Goal: Information Seeking & Learning: Learn about a topic

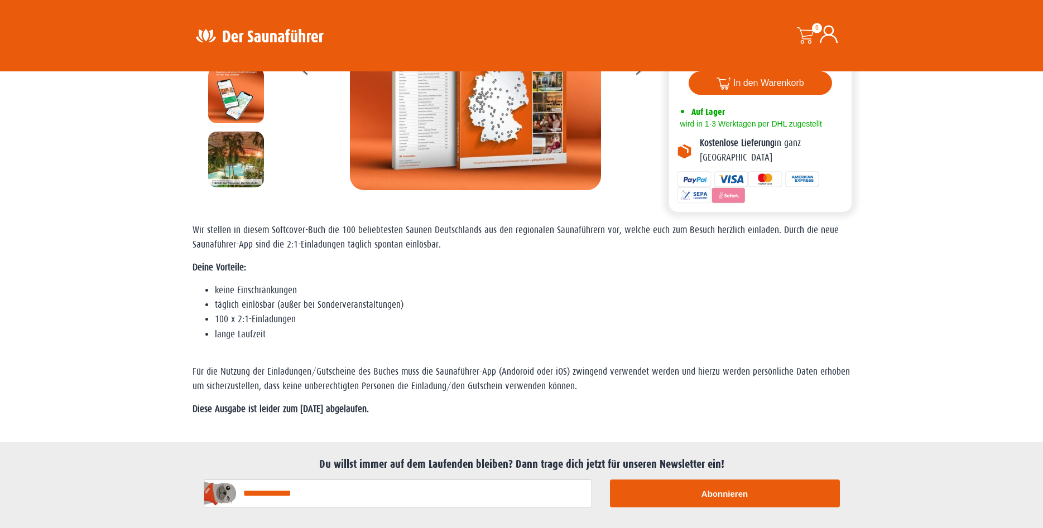
scroll to position [171, 0]
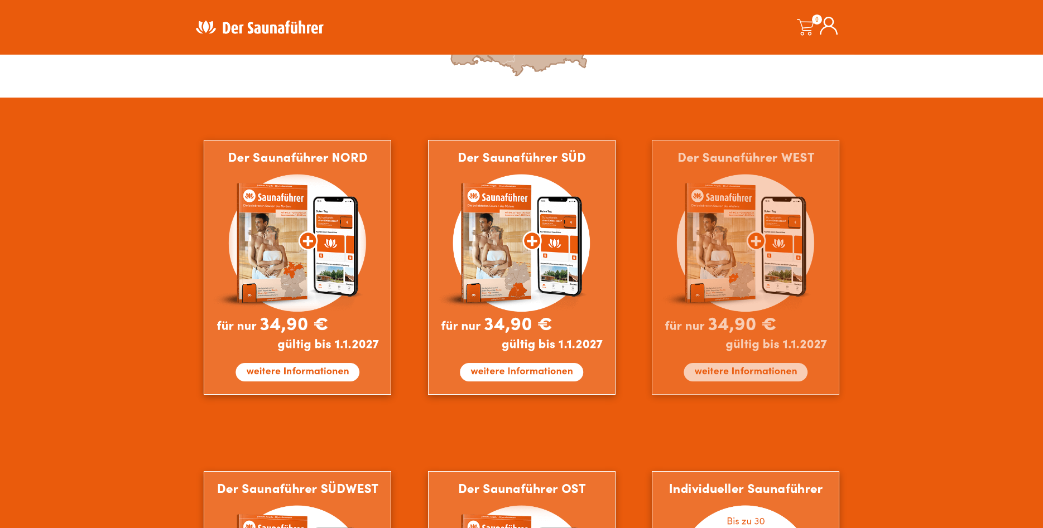
scroll to position [626, 0]
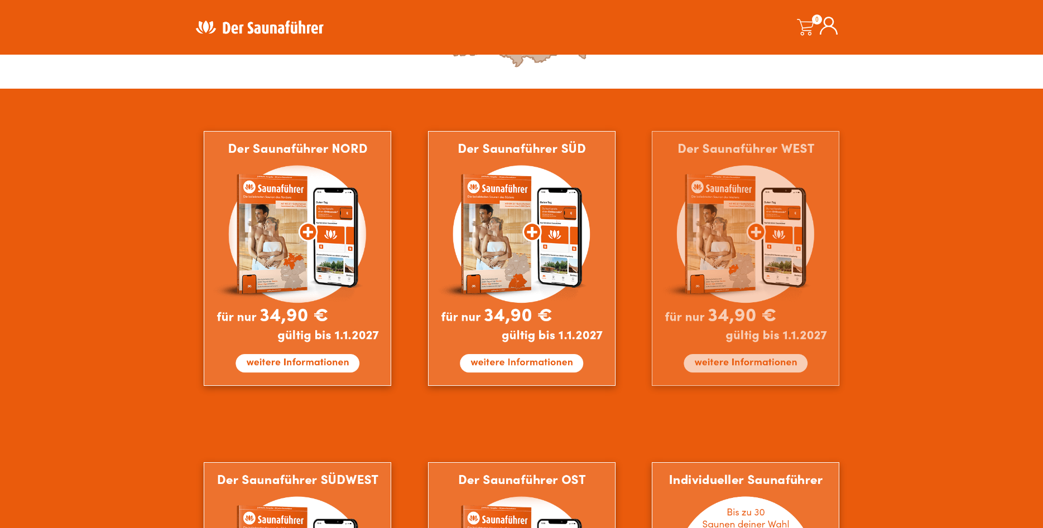
click at [742, 366] on img at bounding box center [745, 258] width 187 height 255
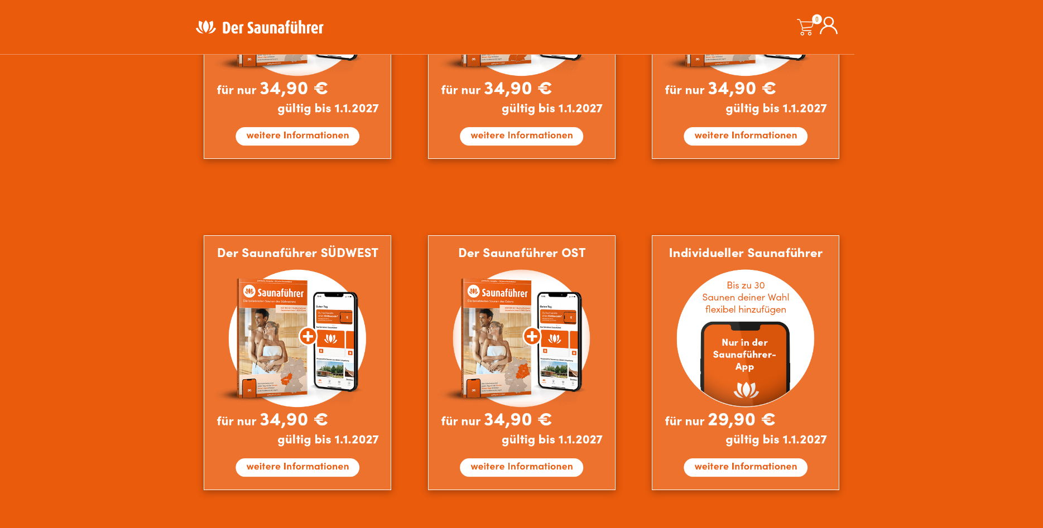
scroll to position [854, 0]
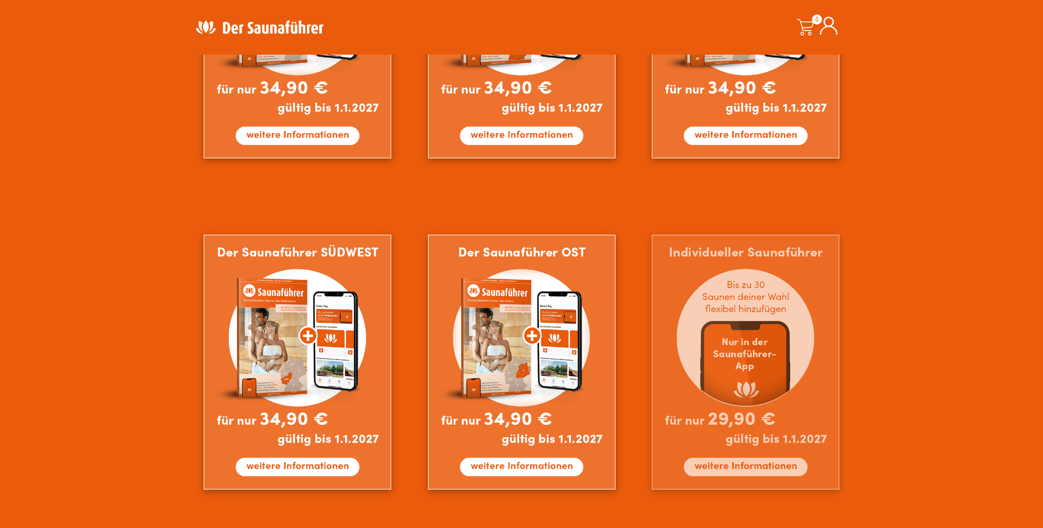
click at [742, 465] on img at bounding box center [745, 362] width 187 height 255
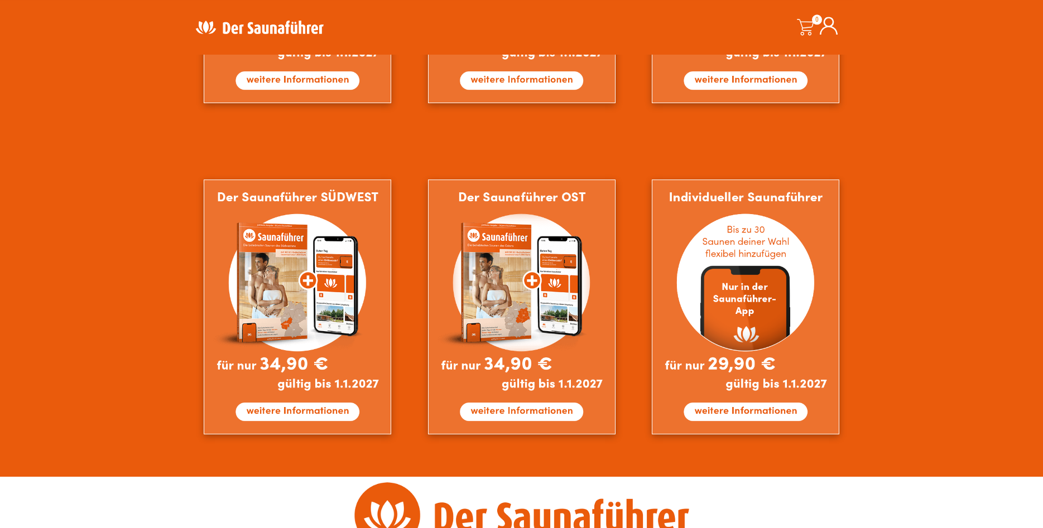
scroll to position [911, 0]
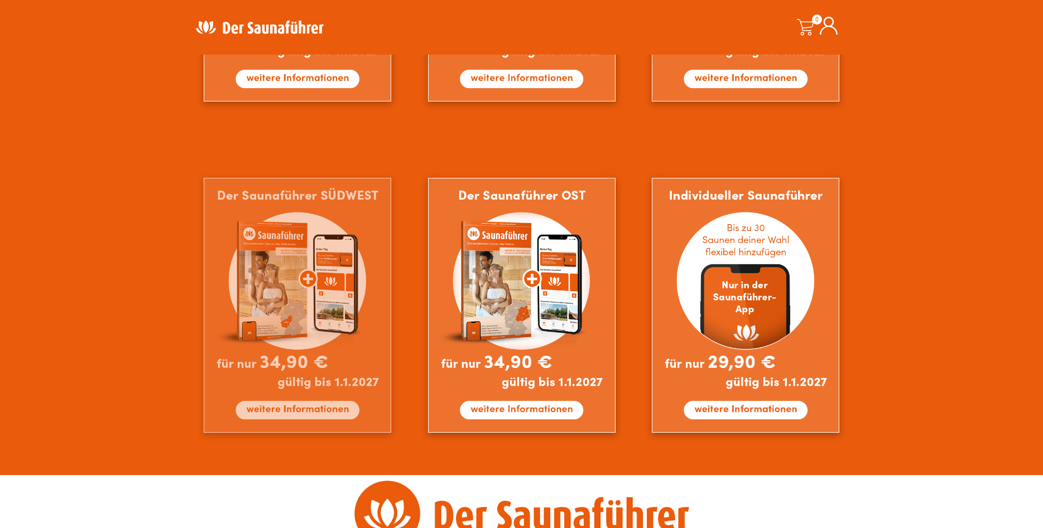
click at [276, 407] on img at bounding box center [297, 305] width 187 height 255
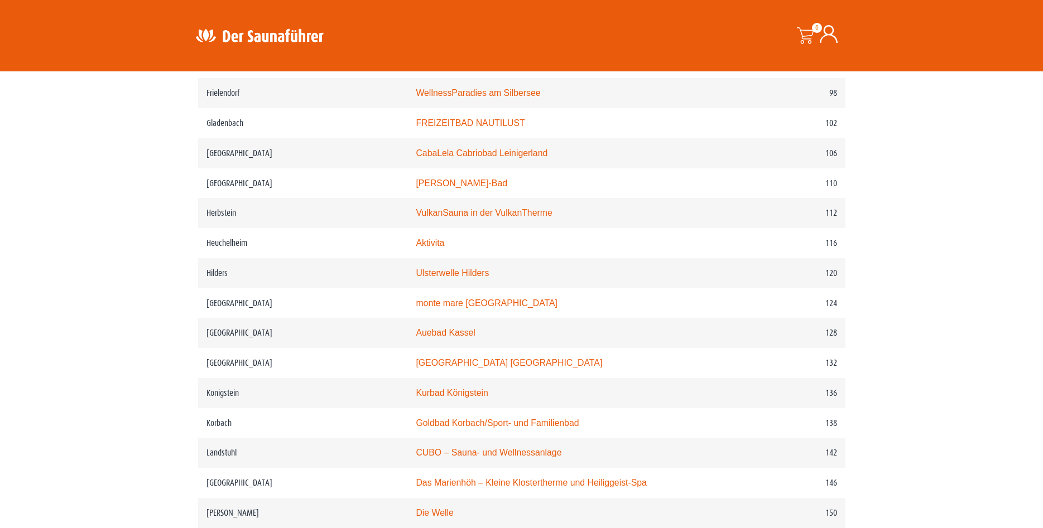
scroll to position [626, 0]
